Goal: Check status: Check status

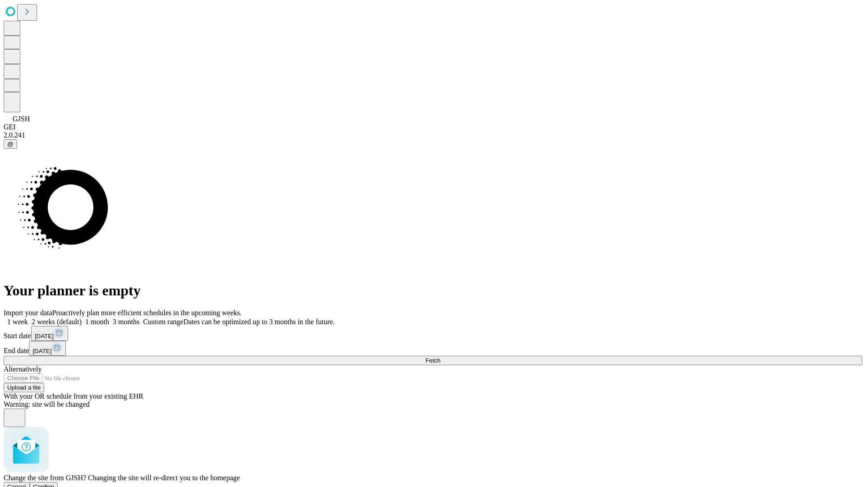
click at [55, 484] on span "Confirm" at bounding box center [43, 487] width 21 height 7
click at [109, 318] on label "1 month" at bounding box center [96, 322] width 28 height 8
click at [440, 357] on span "Fetch" at bounding box center [433, 360] width 15 height 7
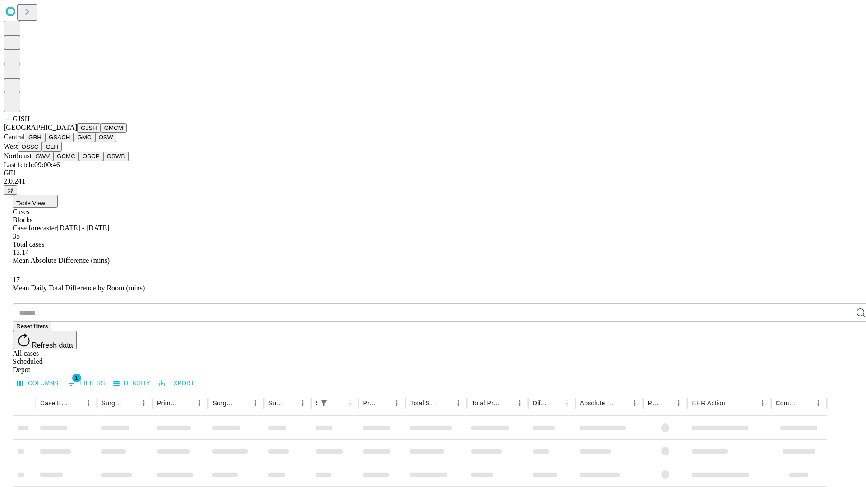
click at [101, 133] on button "GMCM" at bounding box center [114, 127] width 26 height 9
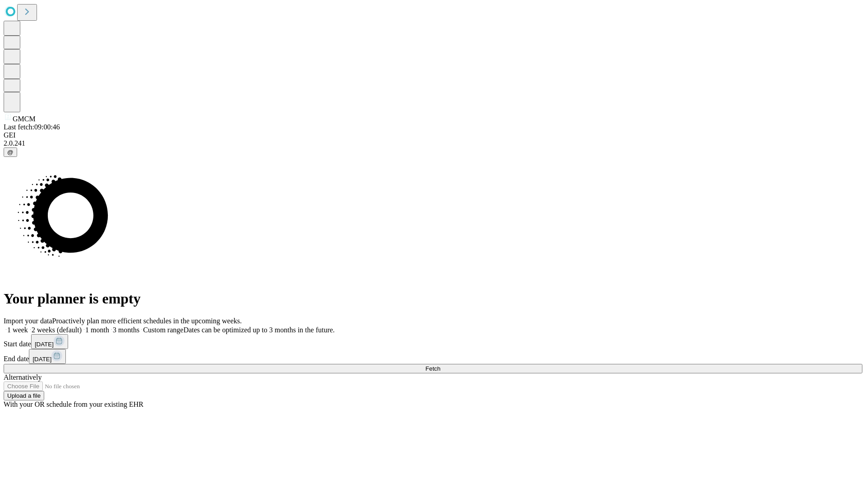
click at [440, 366] on span "Fetch" at bounding box center [433, 369] width 15 height 7
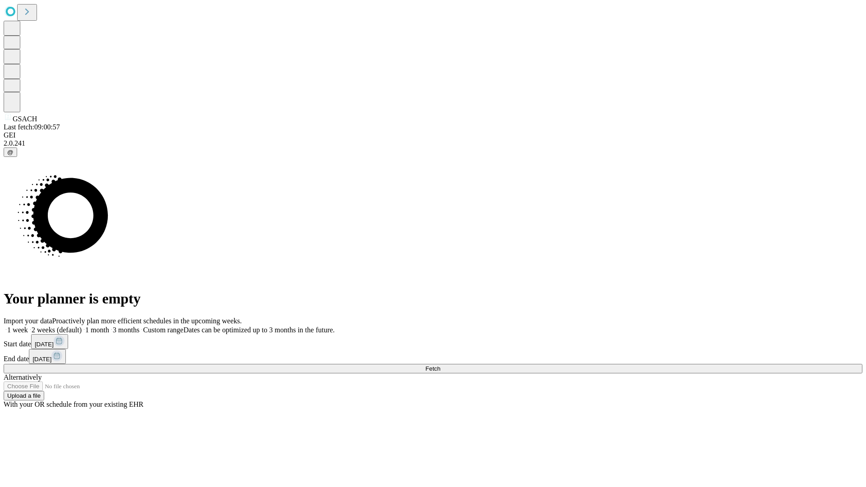
click at [109, 326] on label "1 month" at bounding box center [96, 330] width 28 height 8
click at [440, 366] on span "Fetch" at bounding box center [433, 369] width 15 height 7
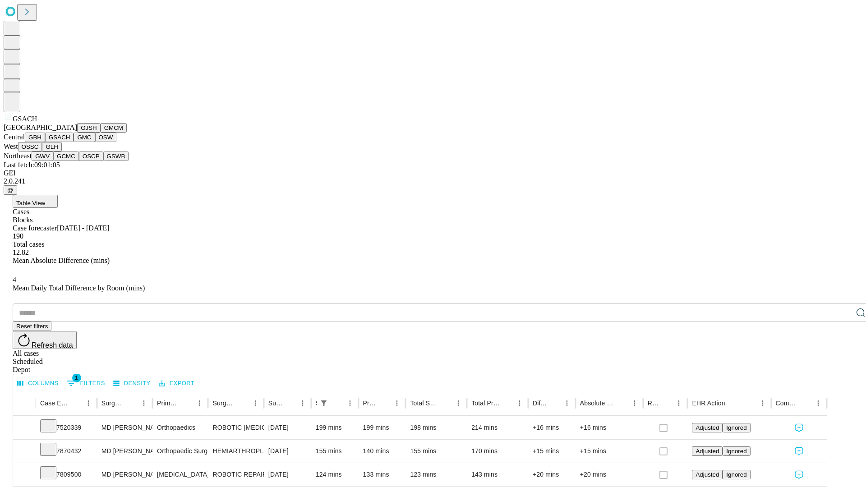
click at [74, 142] on button "GMC" at bounding box center [84, 137] width 21 height 9
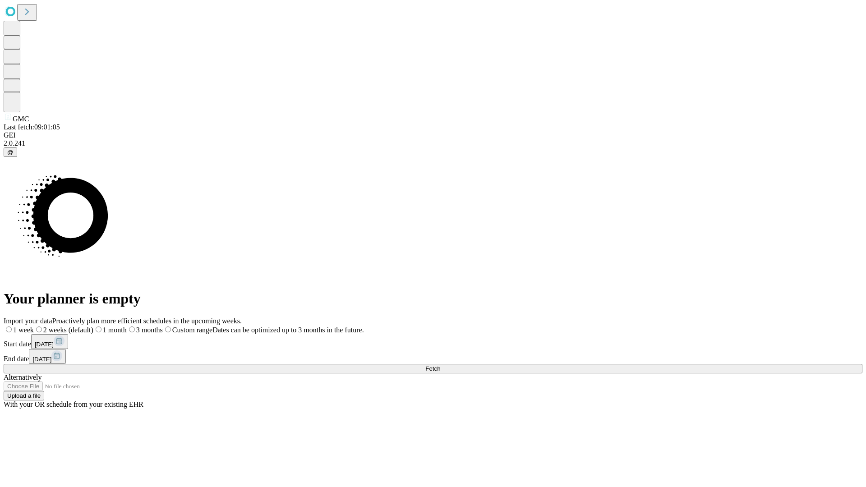
click at [127, 326] on label "1 month" at bounding box center [109, 330] width 33 height 8
click at [440, 366] on span "Fetch" at bounding box center [433, 369] width 15 height 7
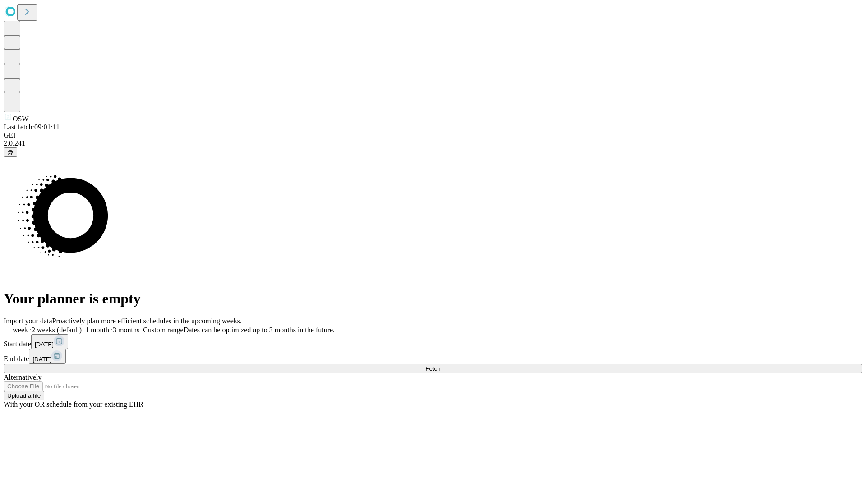
click at [109, 326] on label "1 month" at bounding box center [96, 330] width 28 height 8
click at [440, 366] on span "Fetch" at bounding box center [433, 369] width 15 height 7
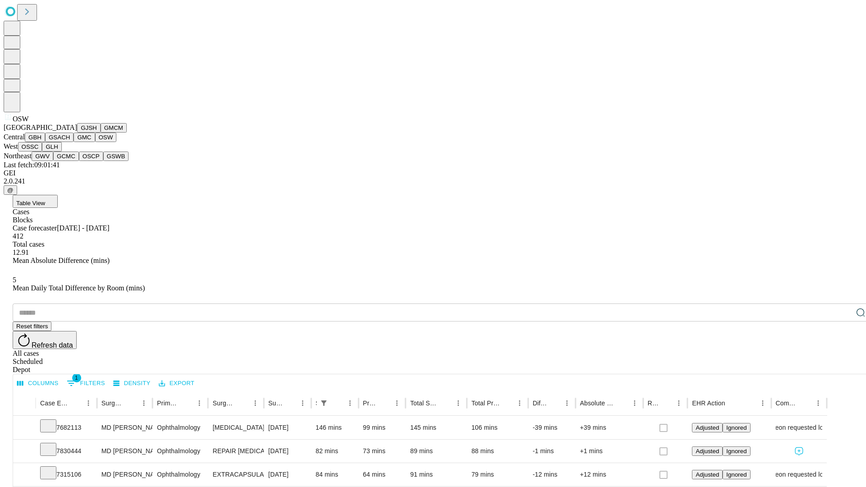
click at [42, 152] on button "OSSC" at bounding box center [30, 146] width 24 height 9
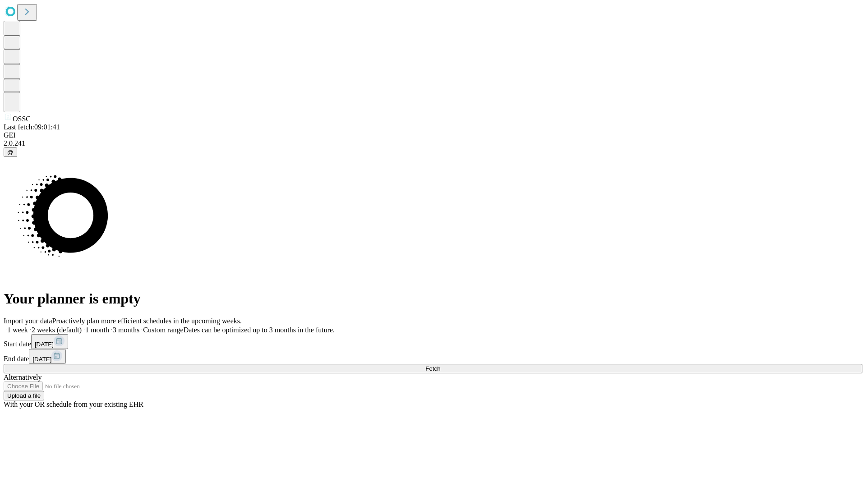
click at [109, 326] on label "1 month" at bounding box center [96, 330] width 28 height 8
click at [440, 366] on span "Fetch" at bounding box center [433, 369] width 15 height 7
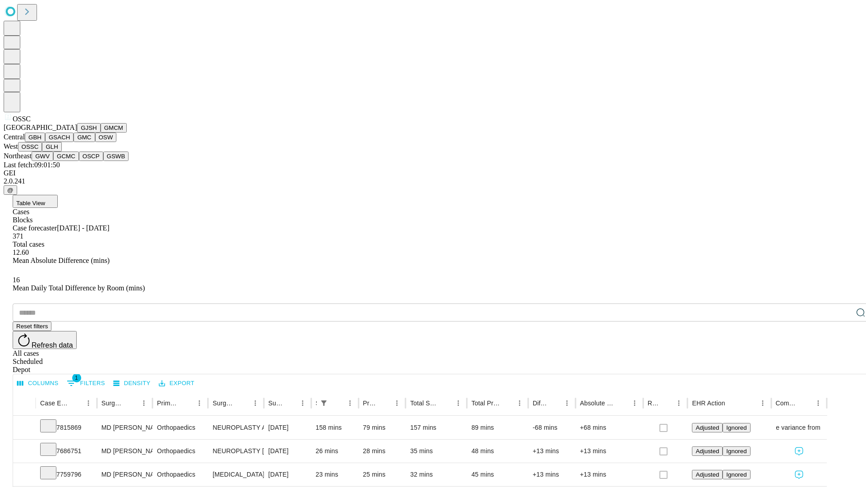
click at [61, 152] on button "GLH" at bounding box center [51, 146] width 19 height 9
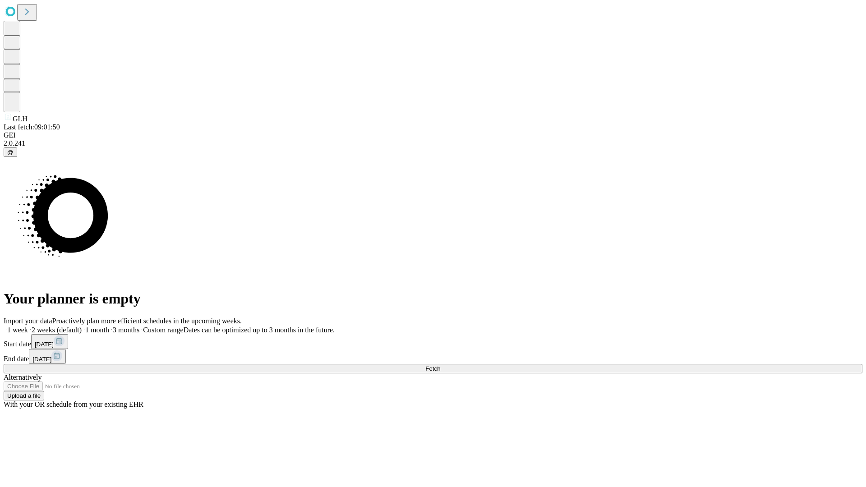
click at [109, 326] on label "1 month" at bounding box center [96, 330] width 28 height 8
click at [440, 366] on span "Fetch" at bounding box center [433, 369] width 15 height 7
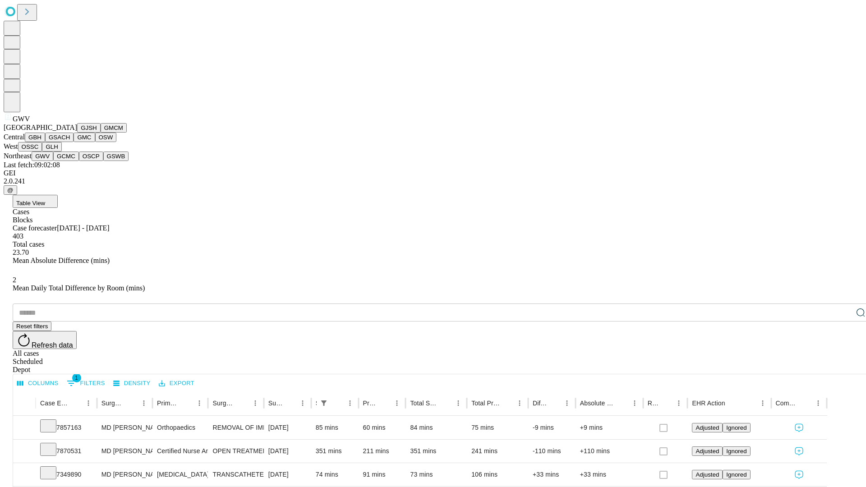
click at [70, 161] on button "GCMC" at bounding box center [66, 156] width 26 height 9
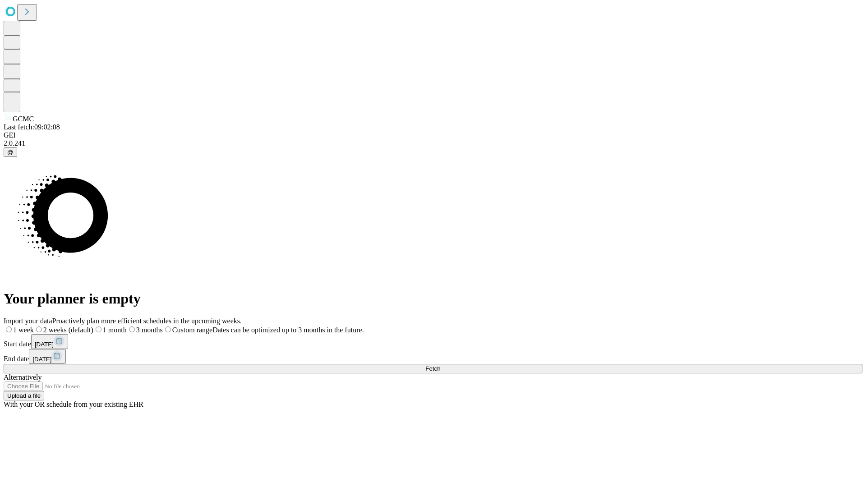
click at [440, 366] on span "Fetch" at bounding box center [433, 369] width 15 height 7
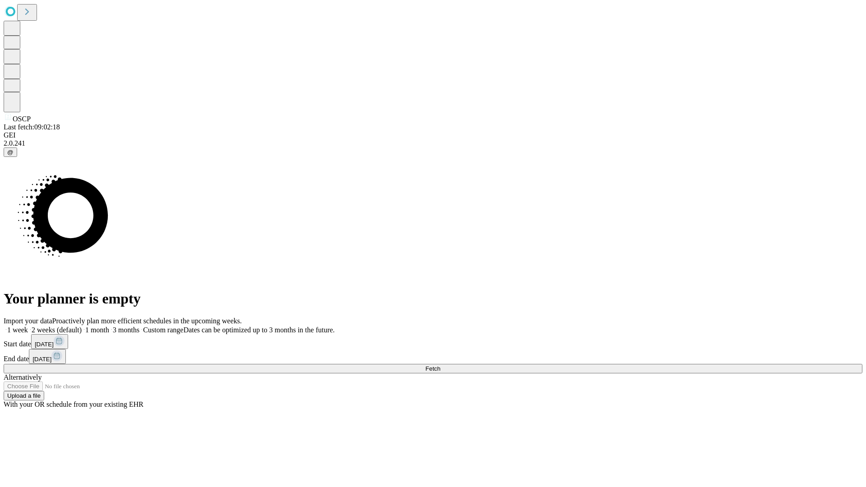
click at [109, 326] on label "1 month" at bounding box center [96, 330] width 28 height 8
click at [440, 366] on span "Fetch" at bounding box center [433, 369] width 15 height 7
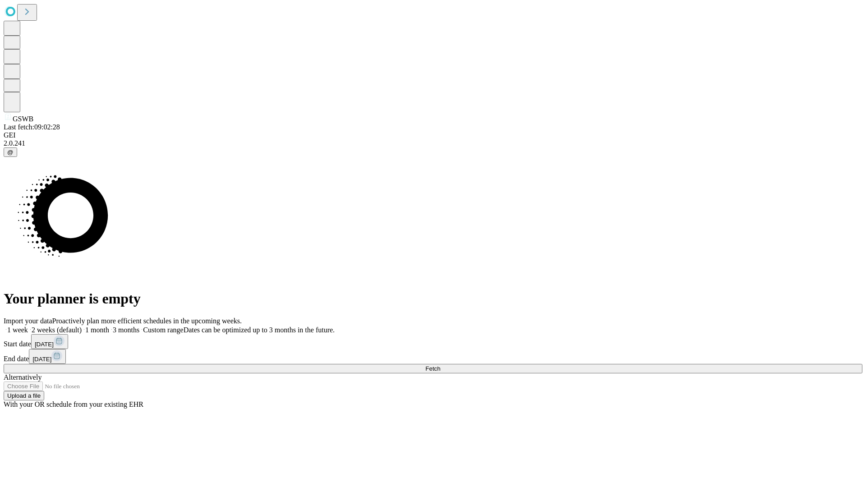
click at [109, 326] on label "1 month" at bounding box center [96, 330] width 28 height 8
click at [440, 366] on span "Fetch" at bounding box center [433, 369] width 15 height 7
